Goal: Task Accomplishment & Management: Use online tool/utility

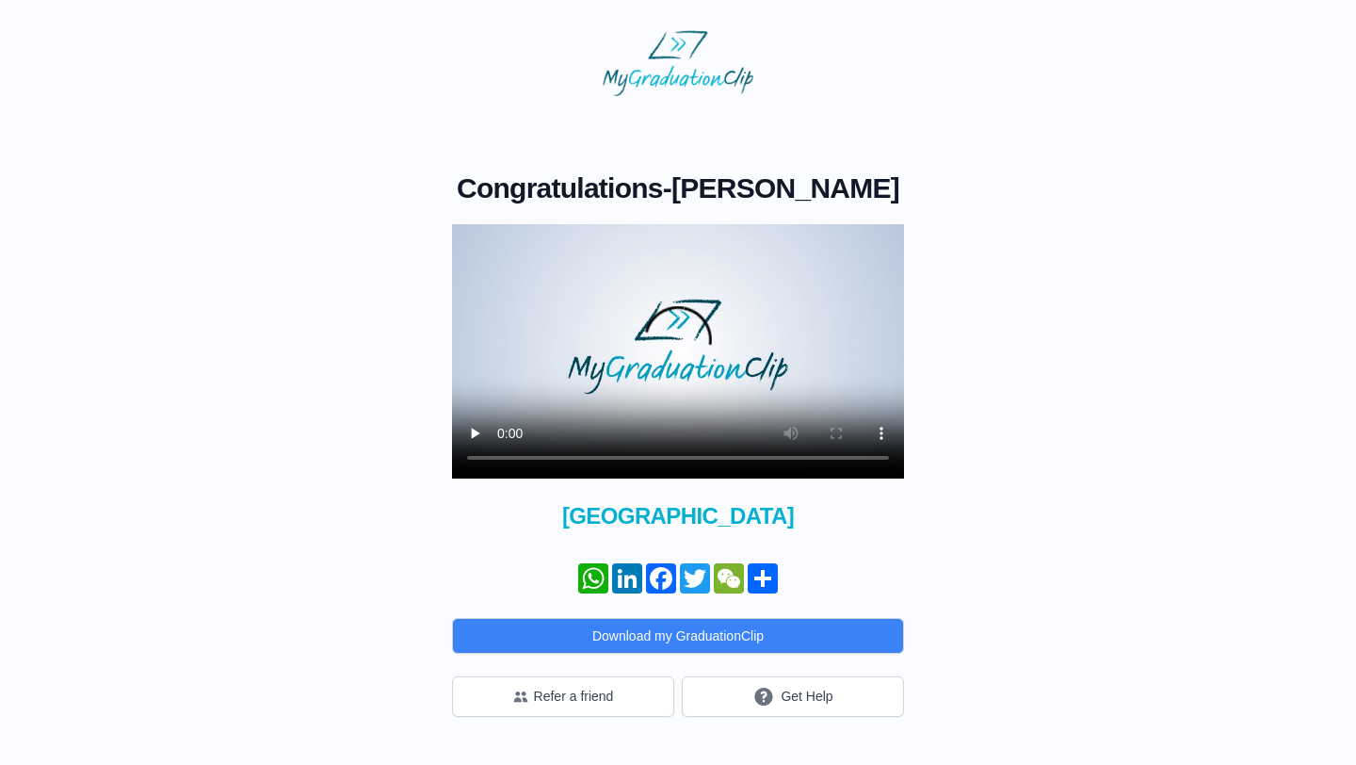
click at [663, 83] on img at bounding box center [678, 63] width 151 height 66
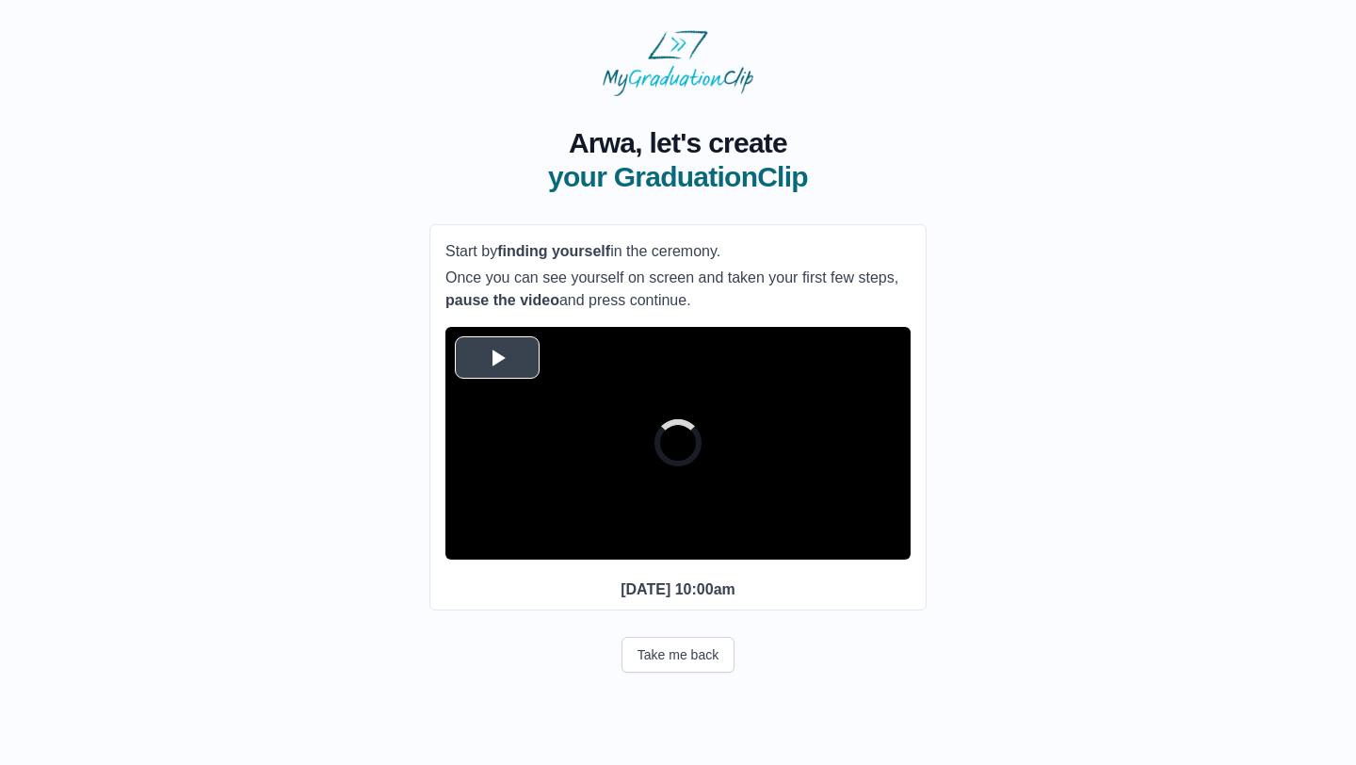
click at [497, 357] on span "Video Player" at bounding box center [497, 357] width 0 height 0
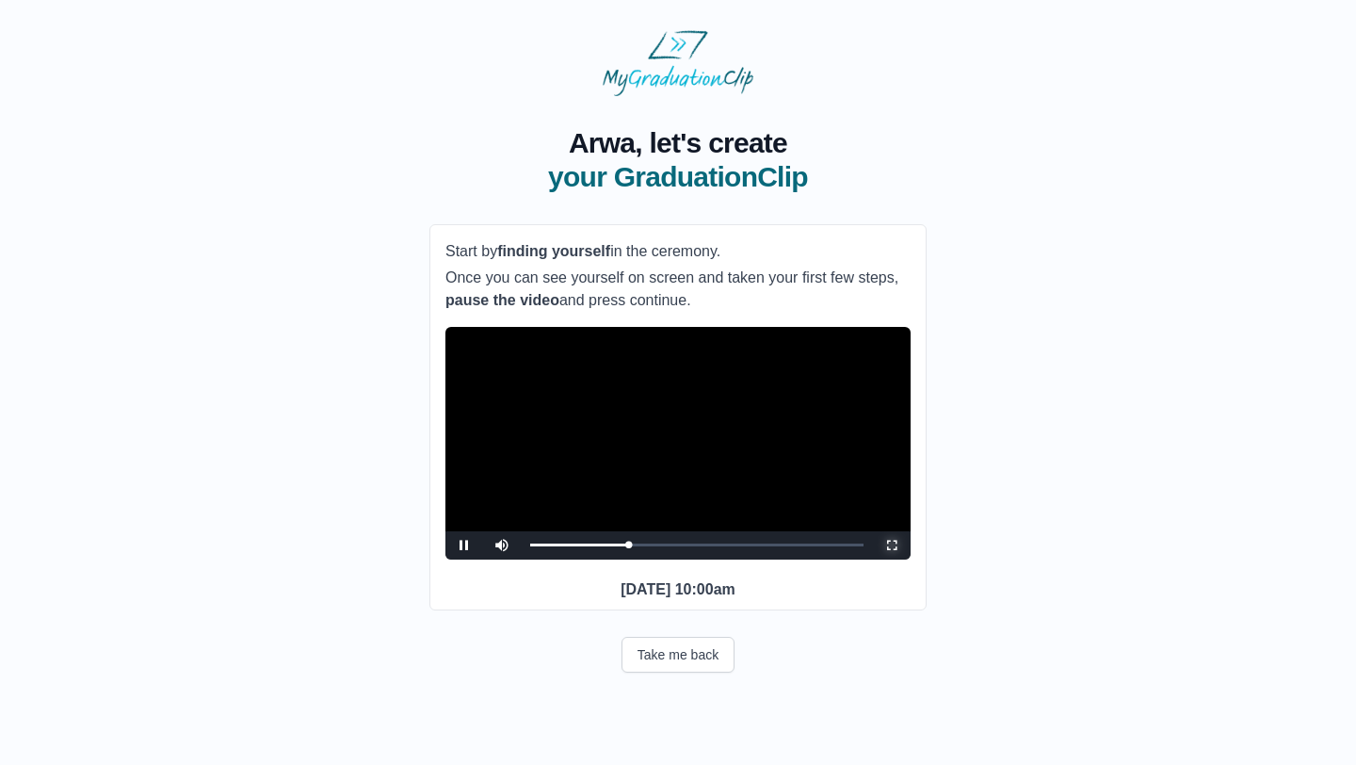
click at [892, 545] on span "Video Player" at bounding box center [892, 545] width 0 height 0
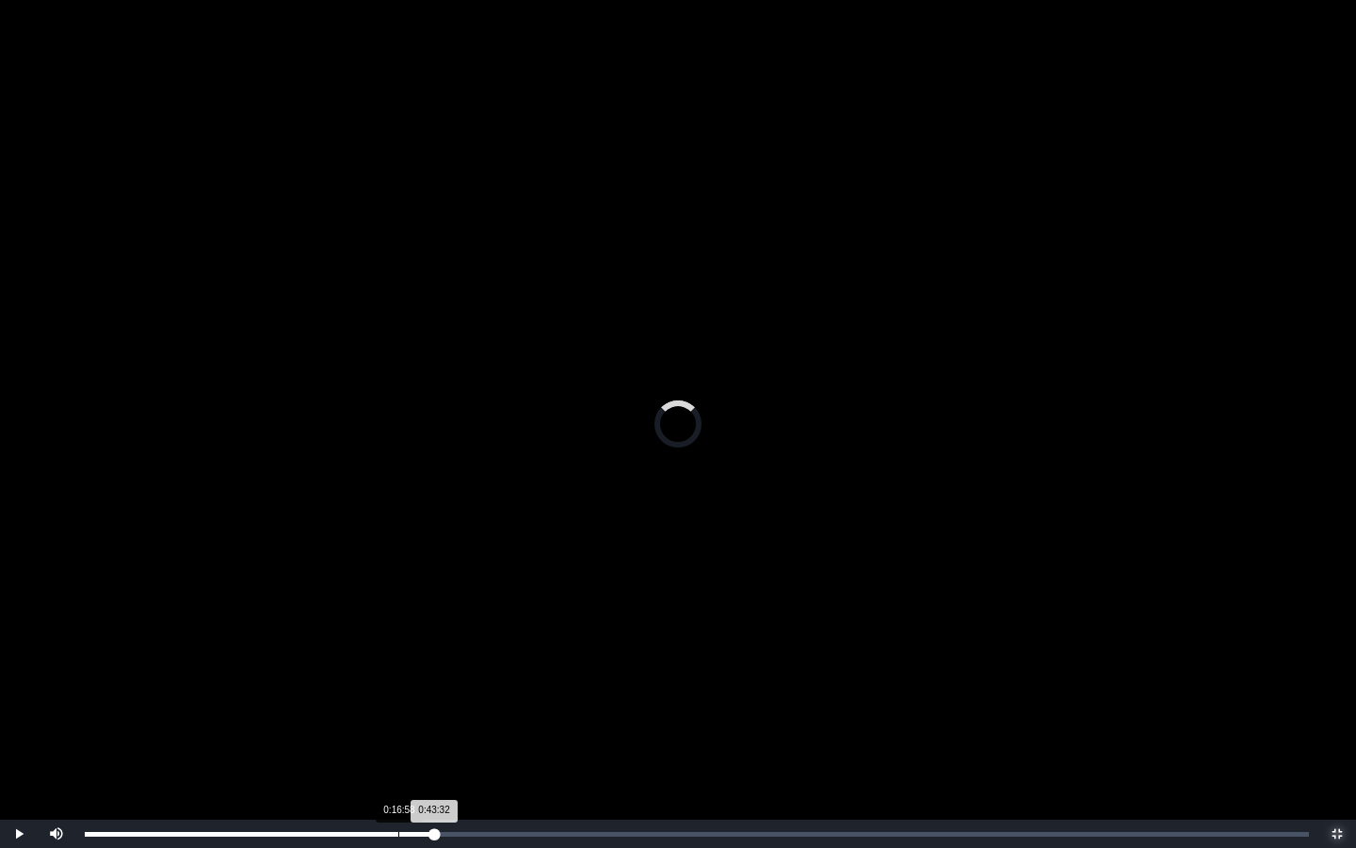
drag, startPoint x: 439, startPoint y: 840, endPoint x: 396, endPoint y: 842, distance: 43.4
click at [396, 764] on div "Loaded : 0% 0:16:58 0:43:32 Progress : 0%" at bounding box center [696, 833] width 1243 height 28
click at [402, 764] on div "0:17:09 Progress : 0%" at bounding box center [243, 834] width 317 height 5
click at [421, 764] on div "Loaded : 0% 0:18:12 0:18:12 Progress : 0%" at bounding box center [697, 834] width 1224 height 5
click at [443, 764] on div "Loaded : 0% 0:19:22 0:19:22 Progress : 0%" at bounding box center [696, 833] width 1243 height 28
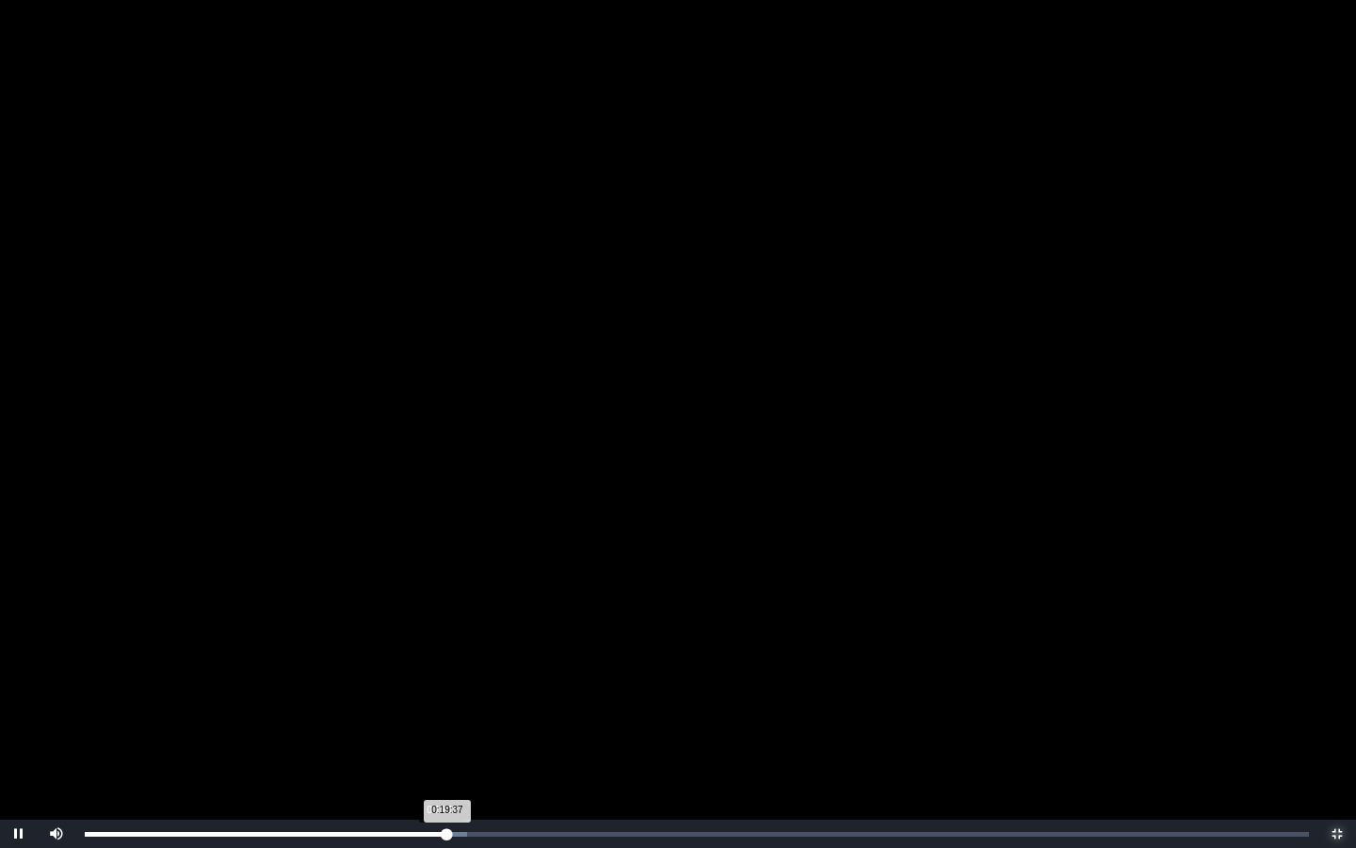
click at [442, 764] on div "0:19:37 Progress : 0%" at bounding box center [266, 834] width 363 height 5
click at [1288, 764] on div "1:05:09" at bounding box center [1288, 834] width 1 height 5
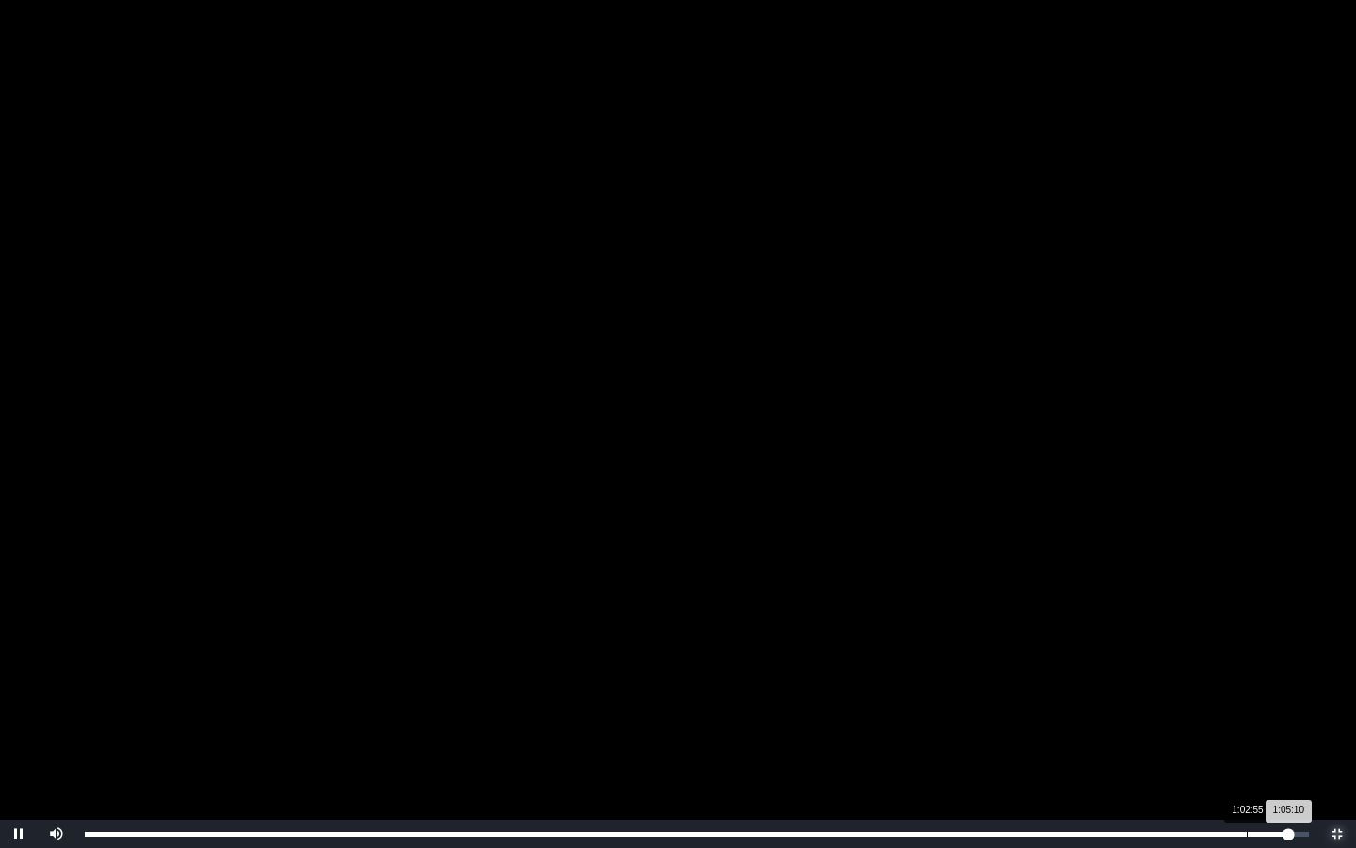
click at [1247, 764] on div "Loaded : 0% 1:02:55 1:05:10 Progress : 0%" at bounding box center [696, 833] width 1243 height 28
click at [1237, 764] on div "1:02:21" at bounding box center [1237, 834] width 1 height 5
click at [1224, 764] on div "1:01:38" at bounding box center [1224, 834] width 1 height 5
click at [1216, 764] on div "1:01:39 Progress : 0%" at bounding box center [654, 834] width 1139 height 5
click at [1206, 764] on div "1:00:40" at bounding box center [1206, 834] width 1 height 5
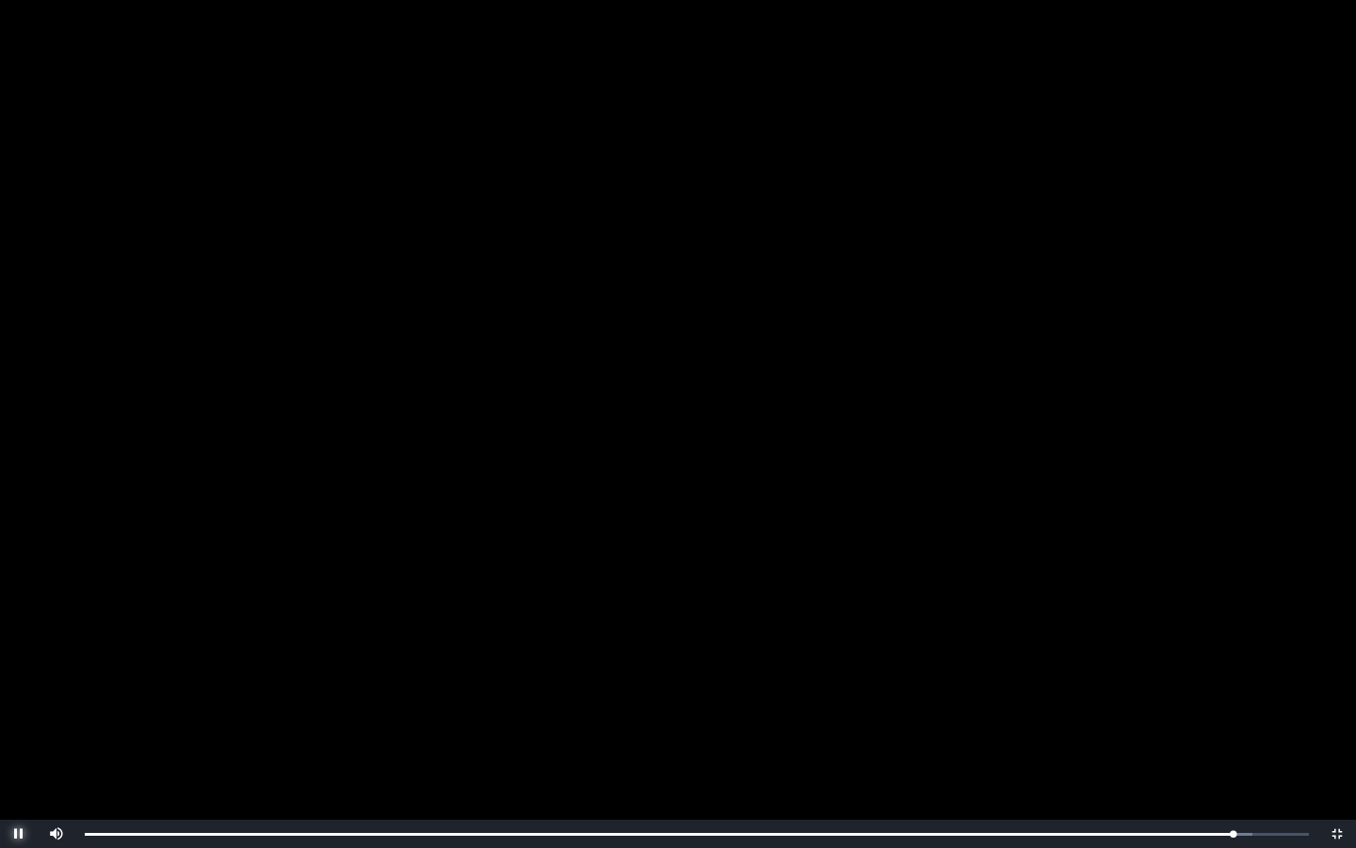
click at [19, 764] on span "Video Player" at bounding box center [19, 834] width 0 height 0
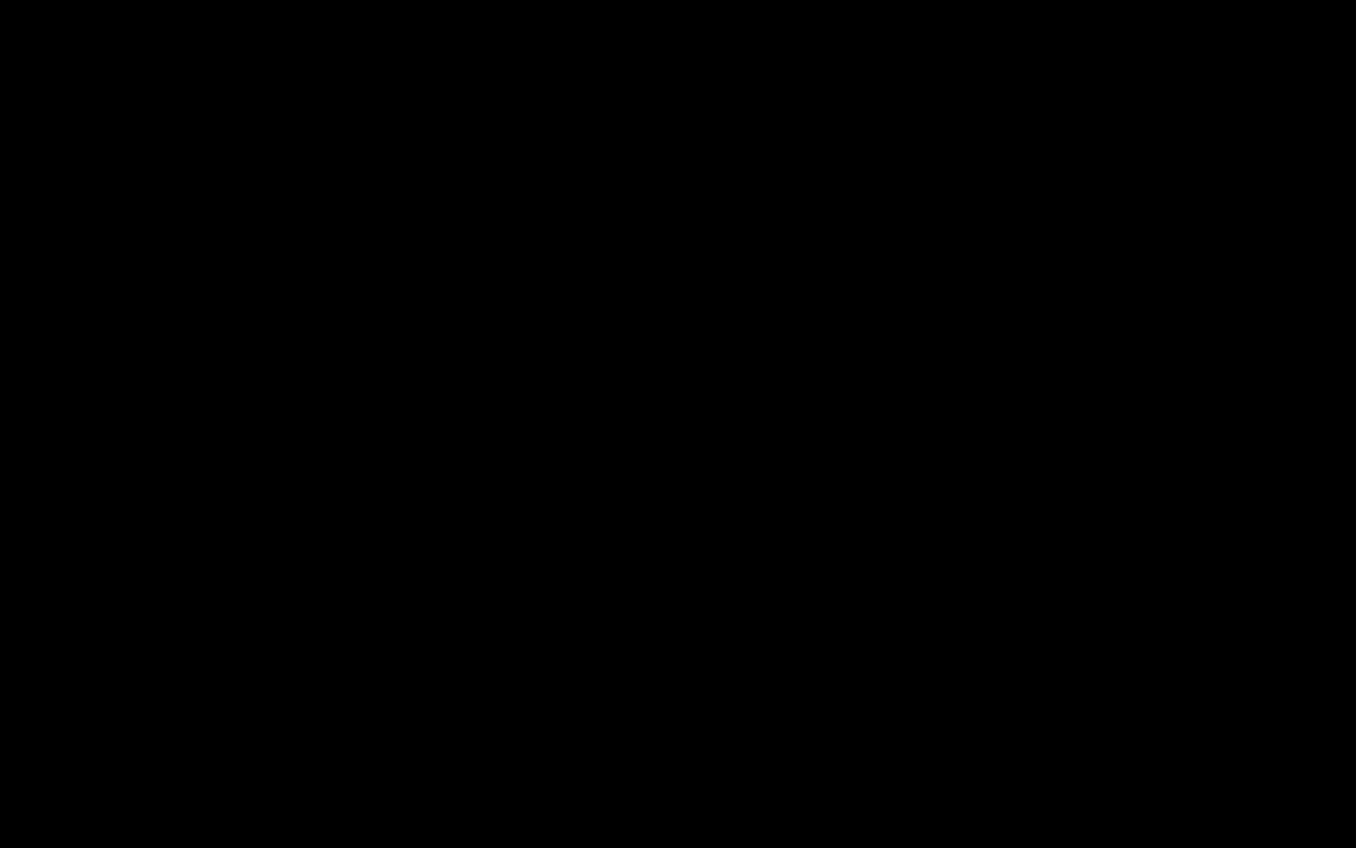
click at [19, 764] on span "Video Player" at bounding box center [19, 834] width 0 height 0
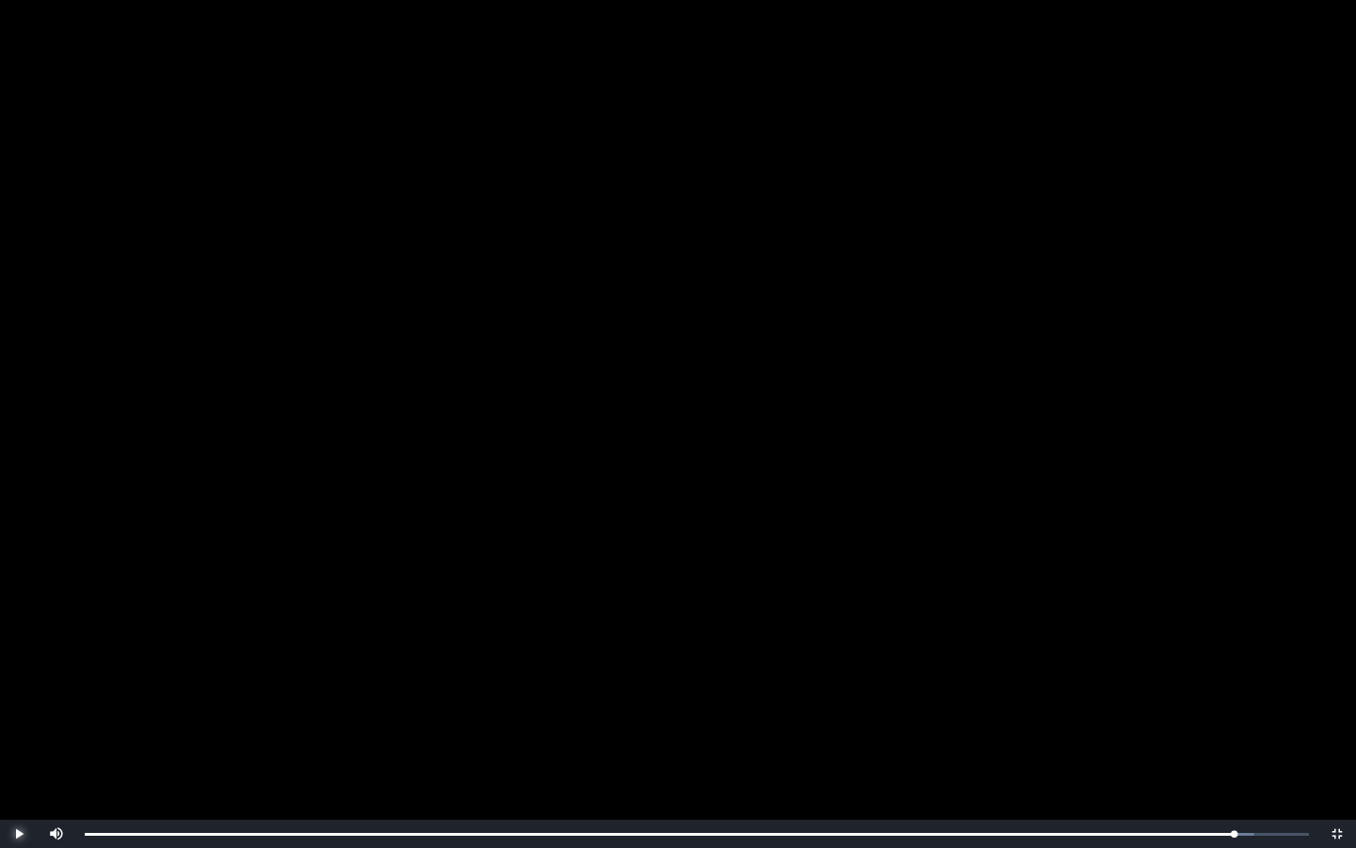
click at [19, 764] on span "Video Player" at bounding box center [19, 834] width 0 height 0
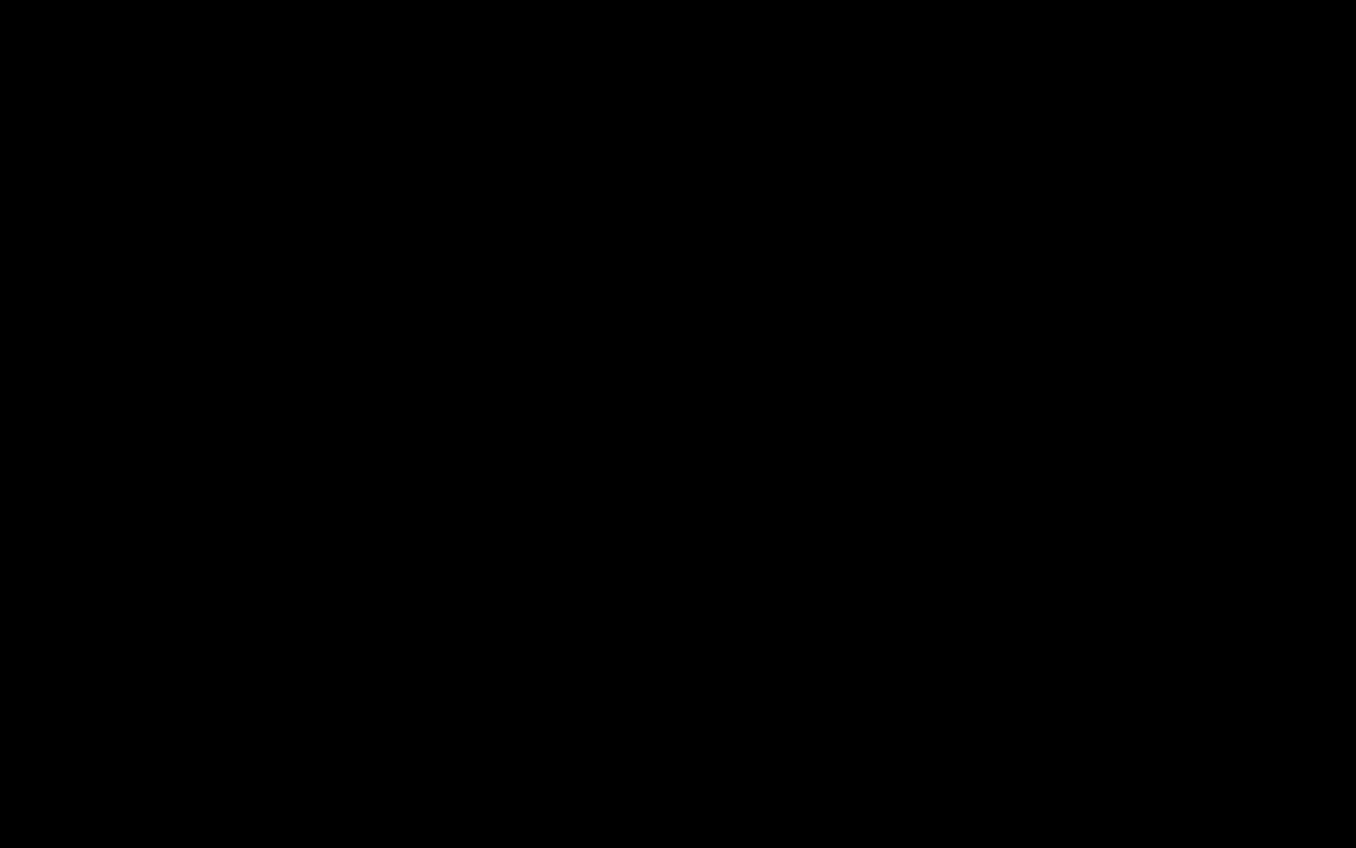
click at [19, 764] on span "Video Player" at bounding box center [19, 834] width 0 height 0
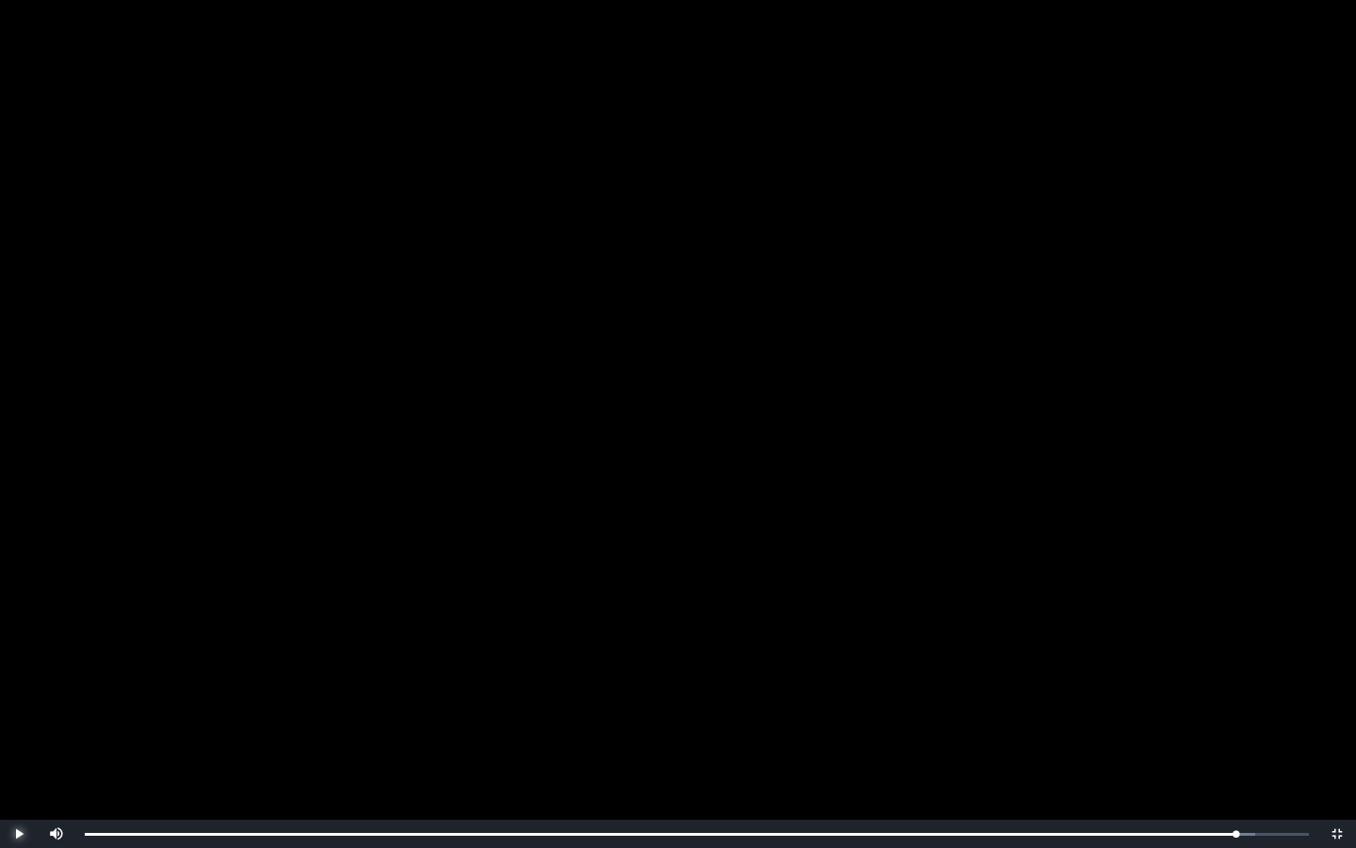
click at [19, 764] on span "Video Player" at bounding box center [19, 834] width 0 height 0
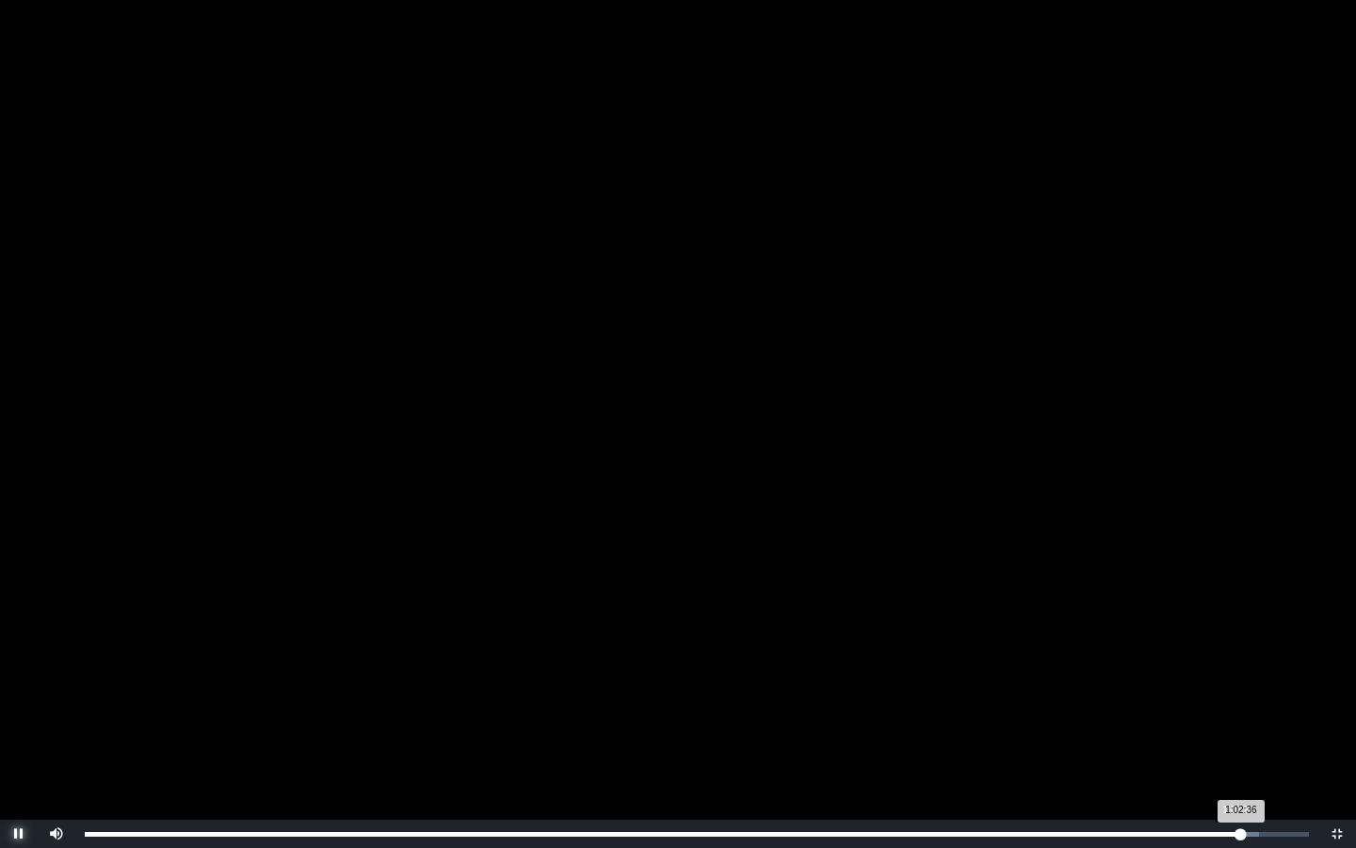
click at [1238, 764] on div "1:02:36 Progress : 0%" at bounding box center [663, 834] width 1157 height 5
click at [1236, 764] on div "1:02:18 Progress : 0%" at bounding box center [660, 834] width 1151 height 5
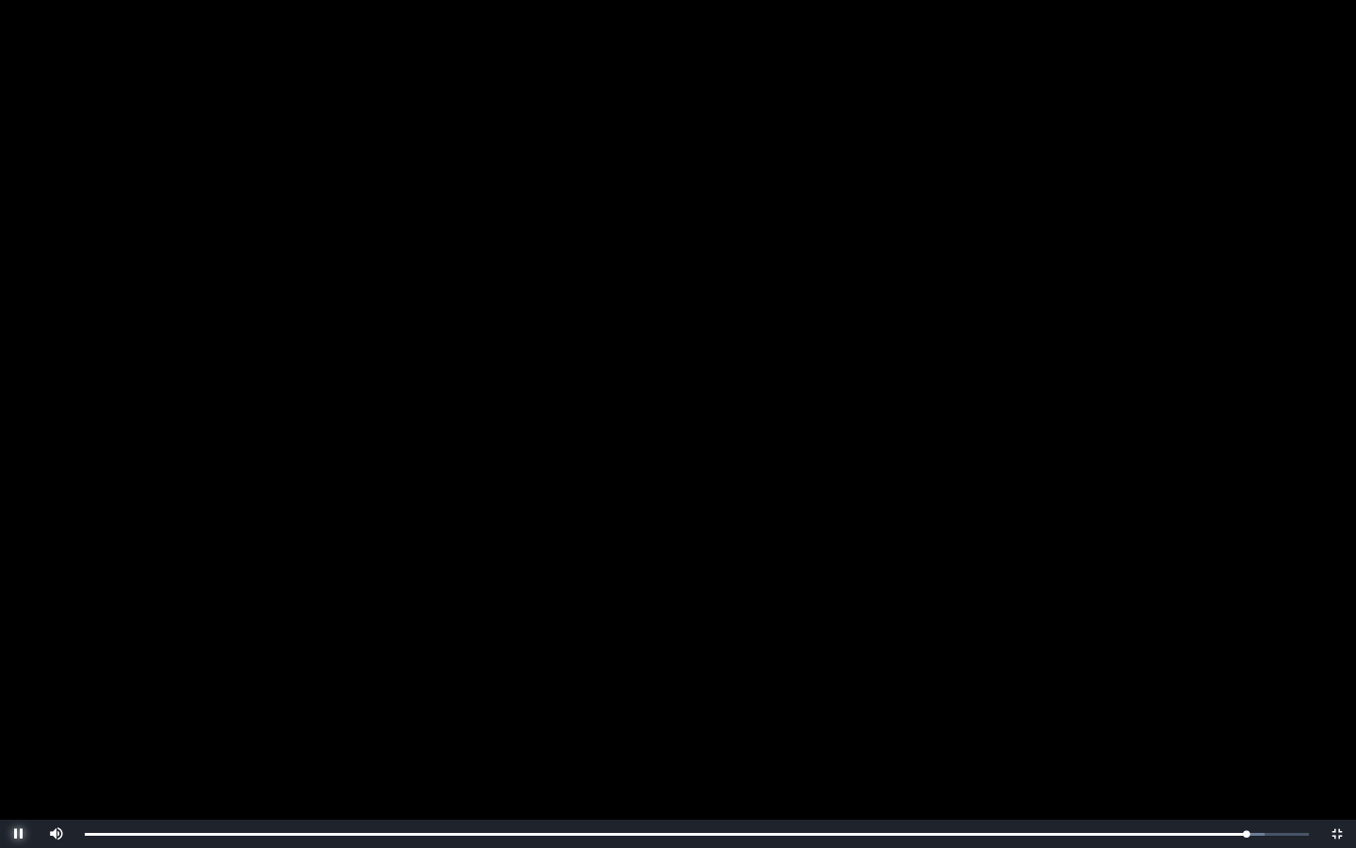
click at [19, 764] on span "Video Player" at bounding box center [19, 834] width 0 height 0
